Goal: Navigation & Orientation: Go to known website

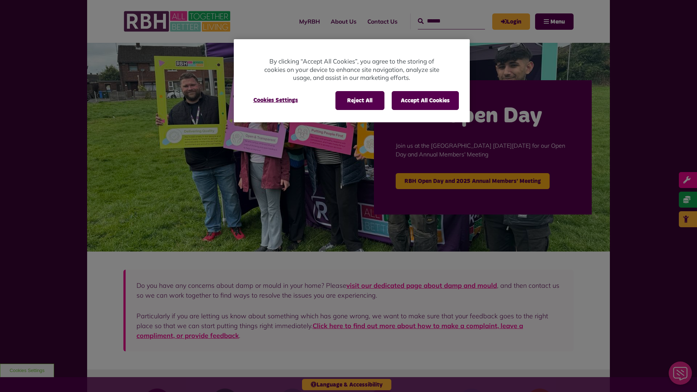
click at [294, 21] on div at bounding box center [348, 196] width 697 height 392
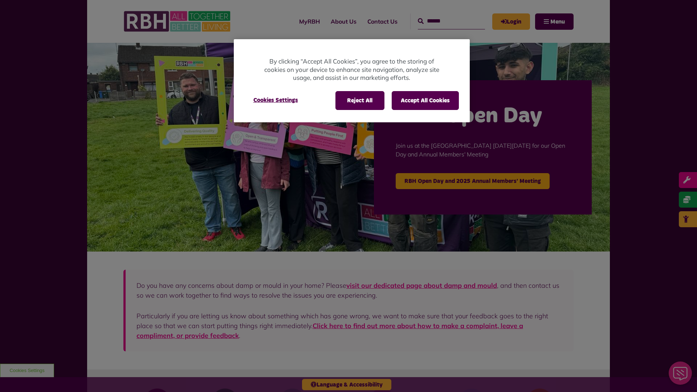
click at [294, 21] on div at bounding box center [348, 196] width 697 height 392
